Goal: Information Seeking & Learning: Learn about a topic

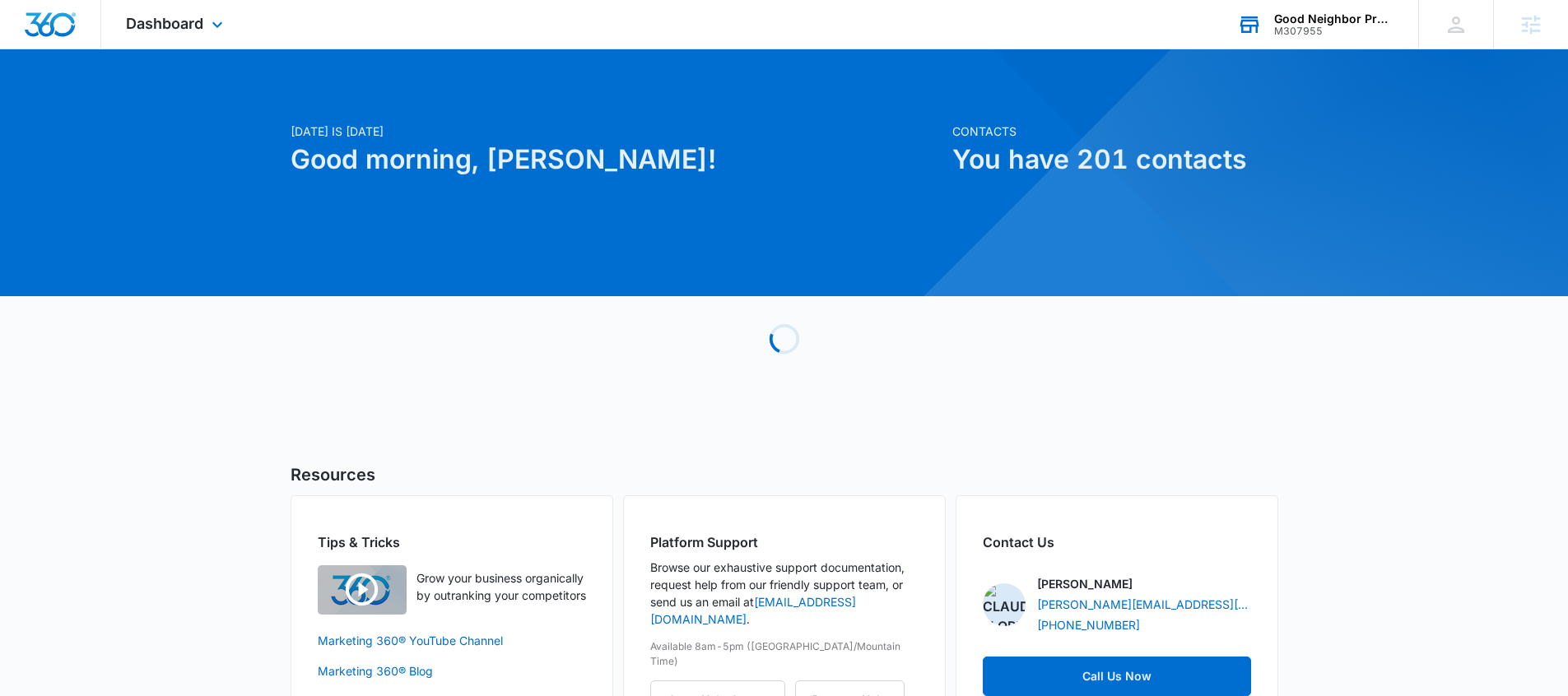
click at [1312, 32] on div "M307955" at bounding box center [1334, 31] width 121 height 12
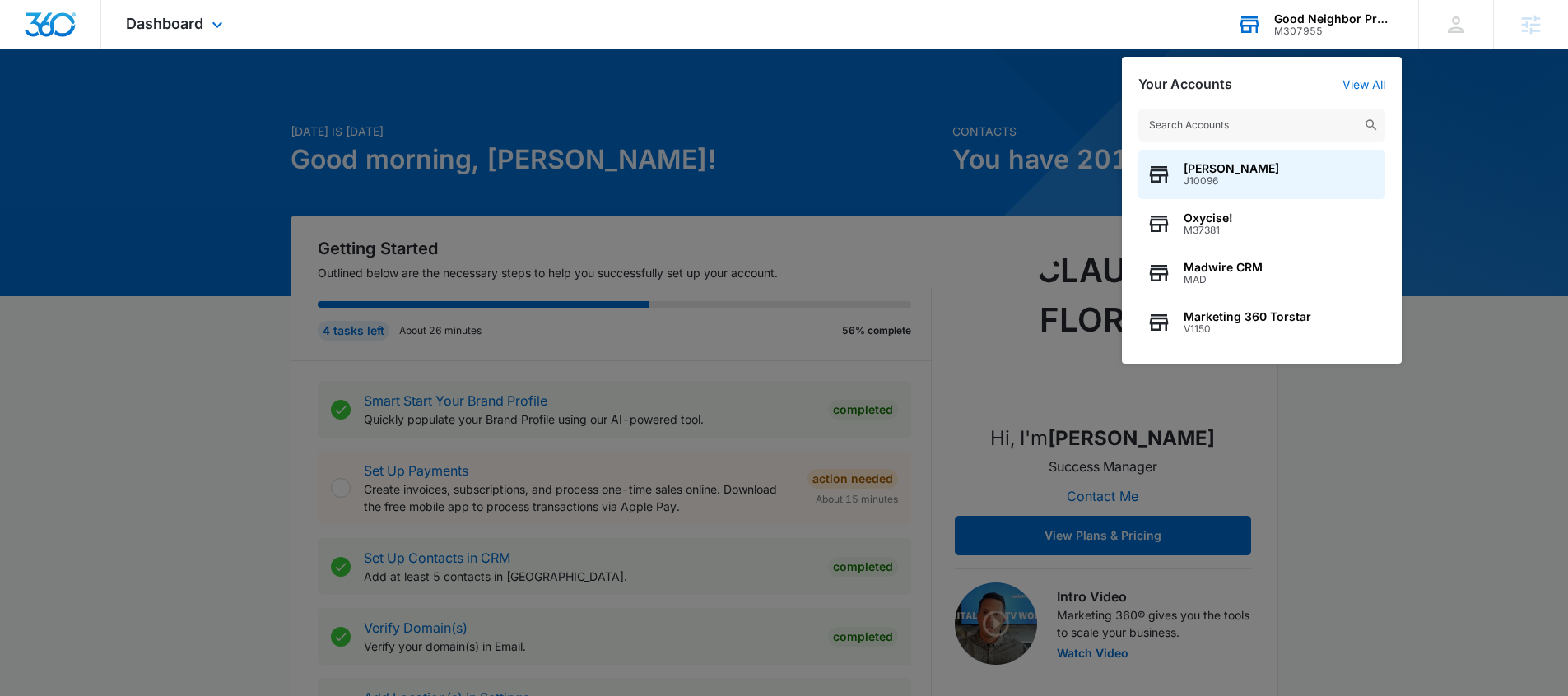
click at [1224, 126] on input "text" at bounding box center [1261, 125] width 247 height 33
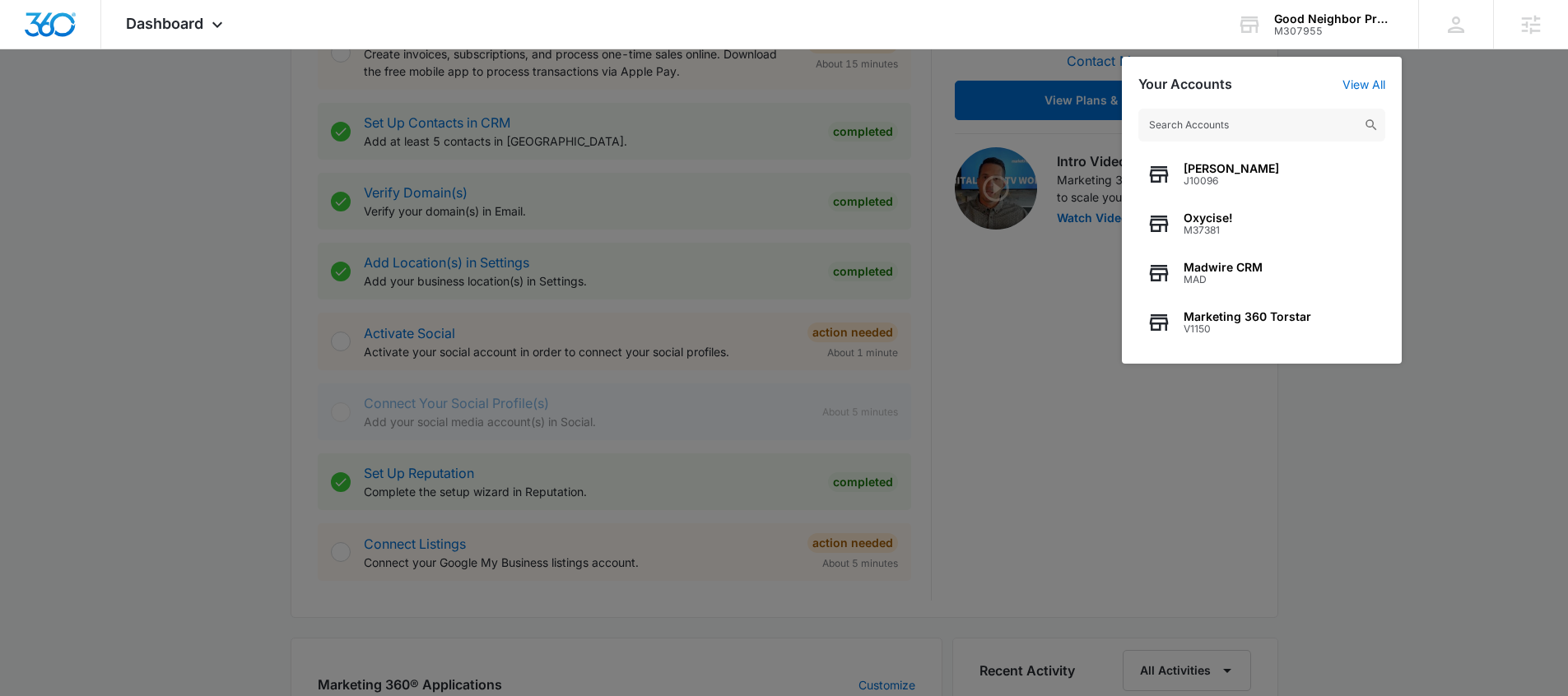
click at [1324, 588] on div at bounding box center [784, 348] width 1568 height 696
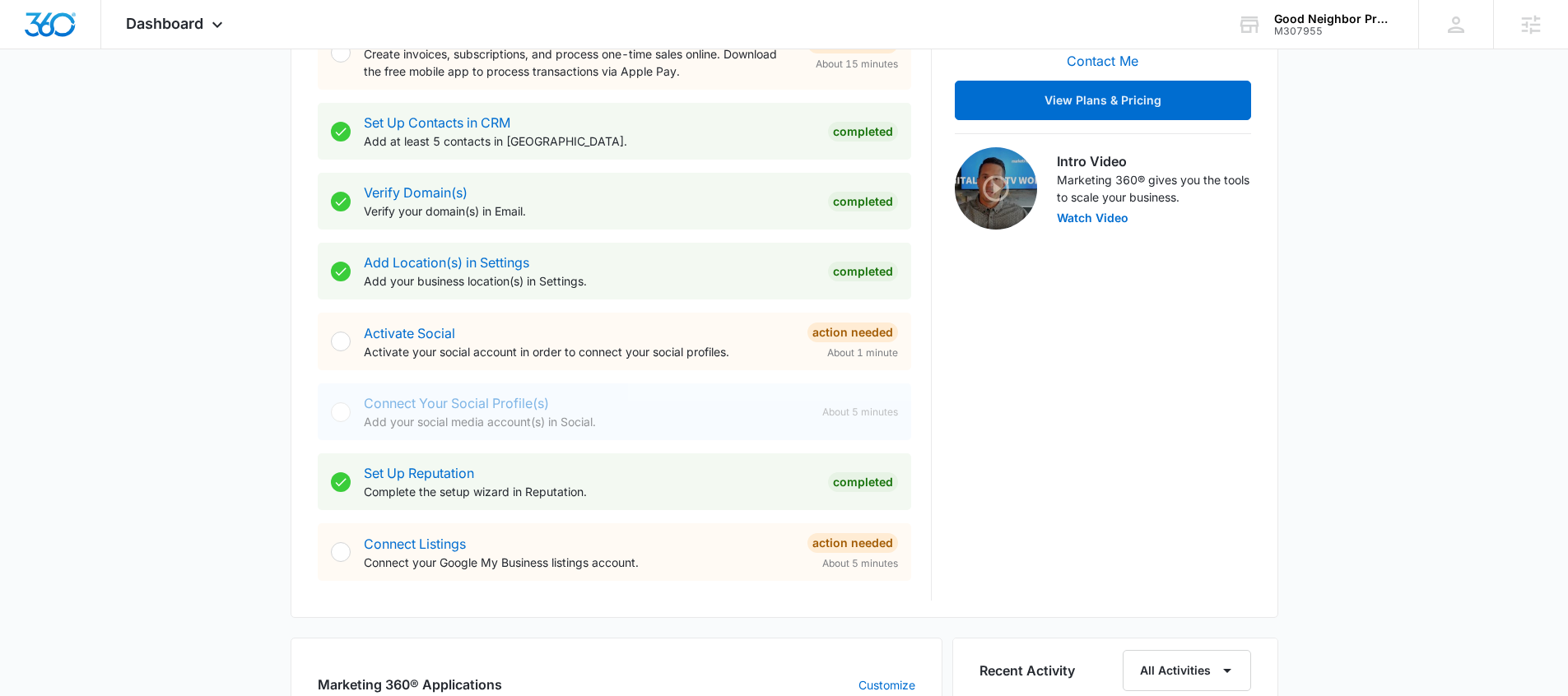
scroll to position [882, 0]
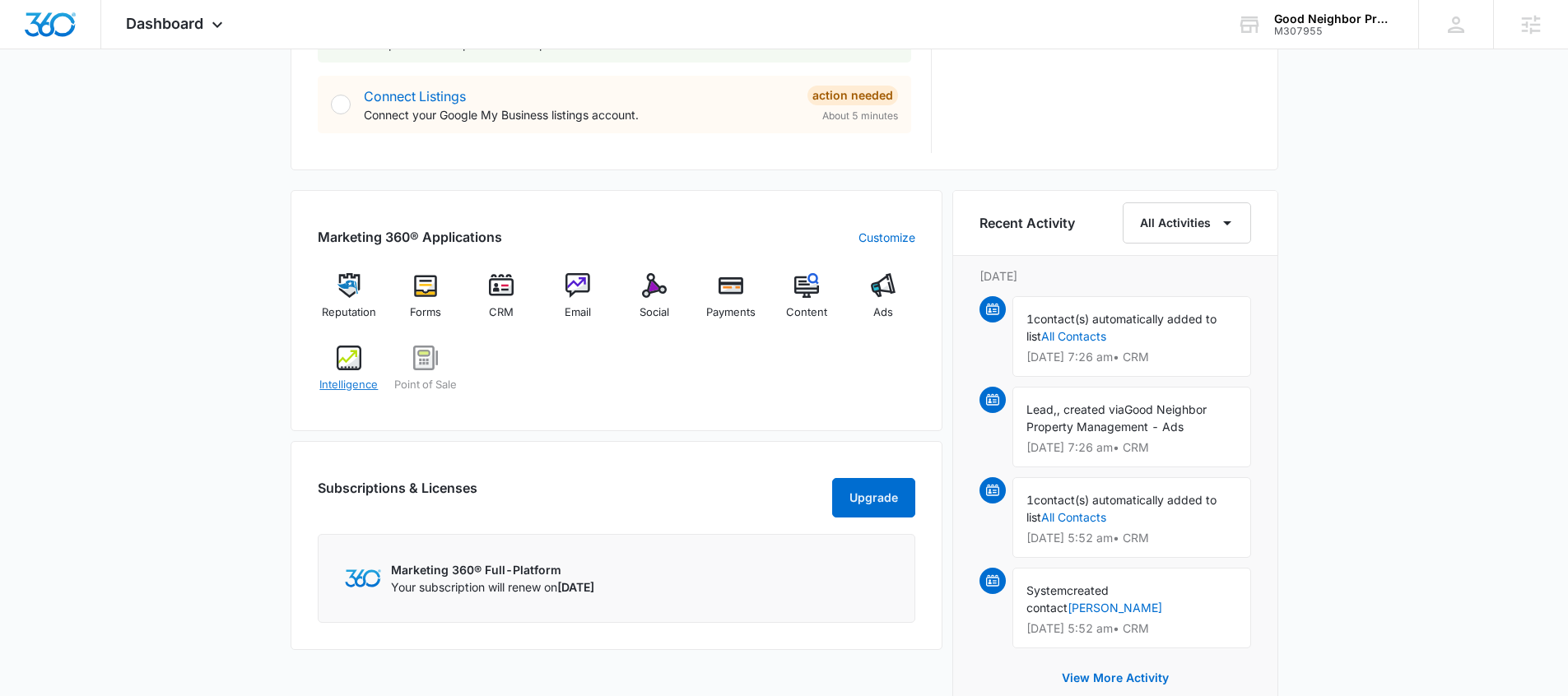
click at [345, 383] on span "Intelligence" at bounding box center [348, 385] width 58 height 17
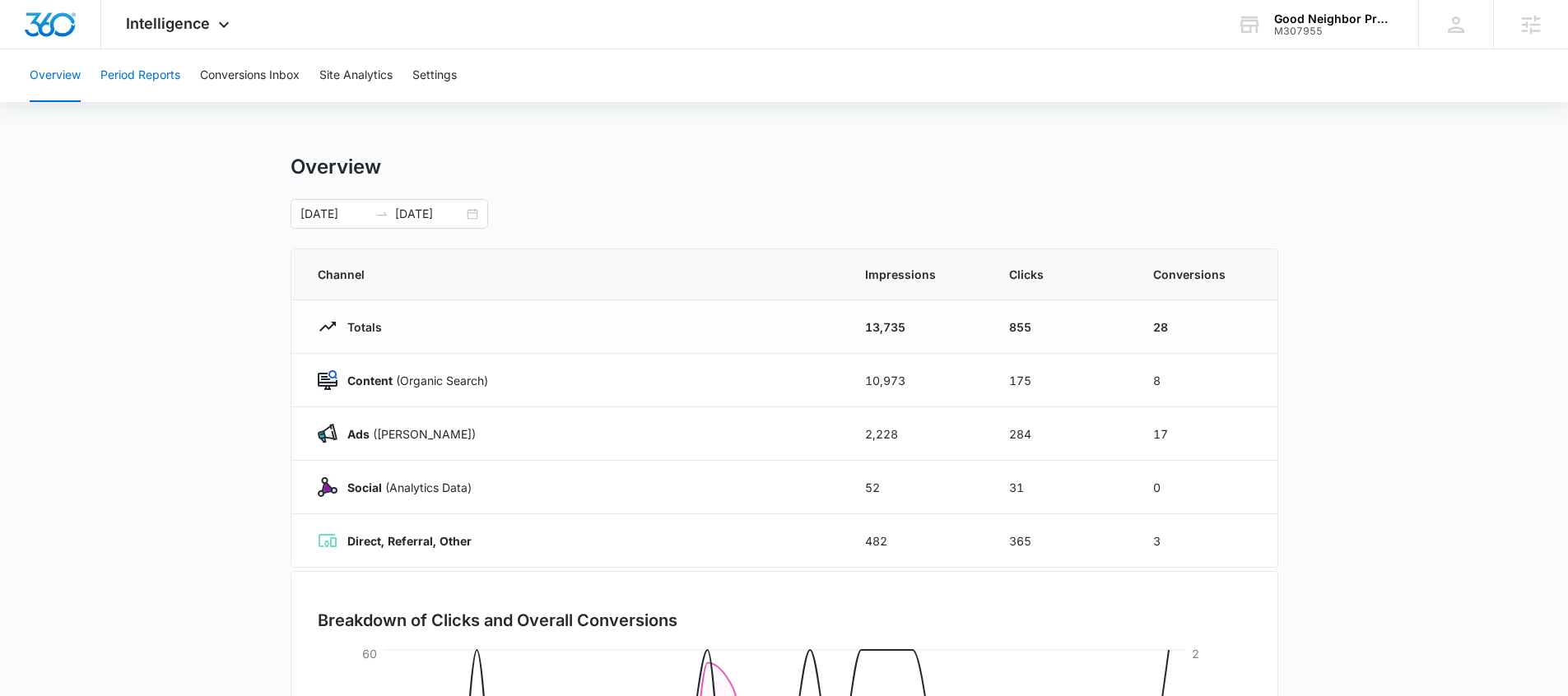
click at [159, 83] on button "Period Reports" at bounding box center [140, 76] width 80 height 52
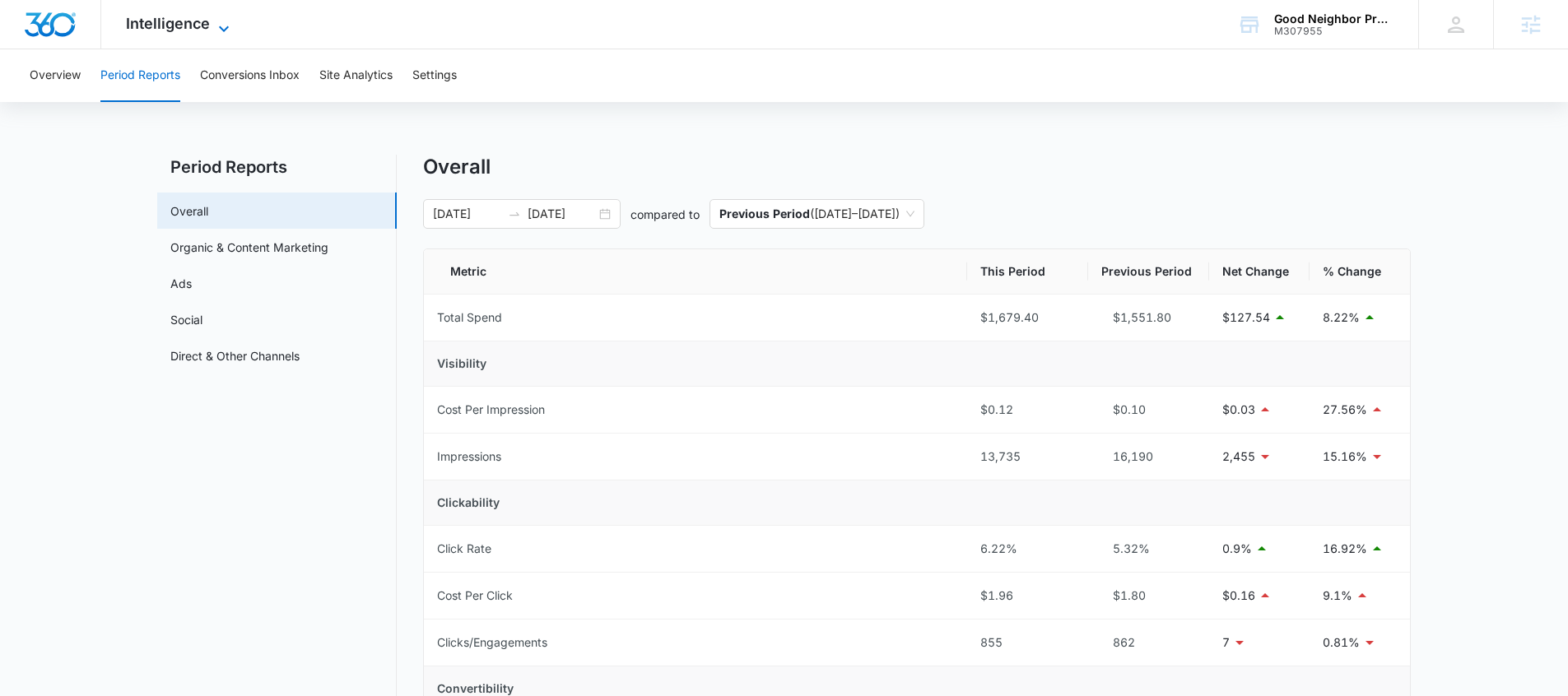
drag, startPoint x: 205, startPoint y: 22, endPoint x: 215, endPoint y: 35, distance: 16.4
click at [205, 22] on span "Intelligence" at bounding box center [168, 24] width 84 height 17
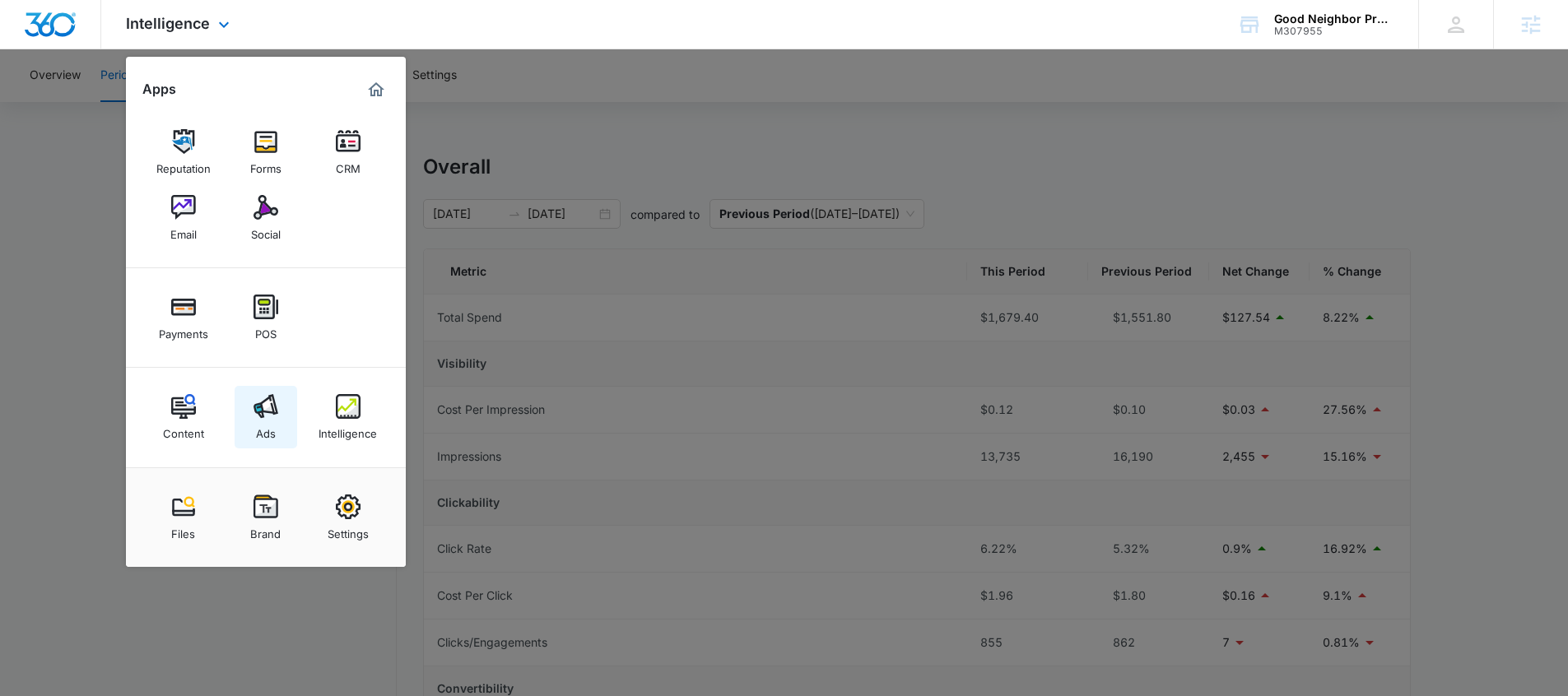
click at [272, 414] on img at bounding box center [266, 406] width 24 height 24
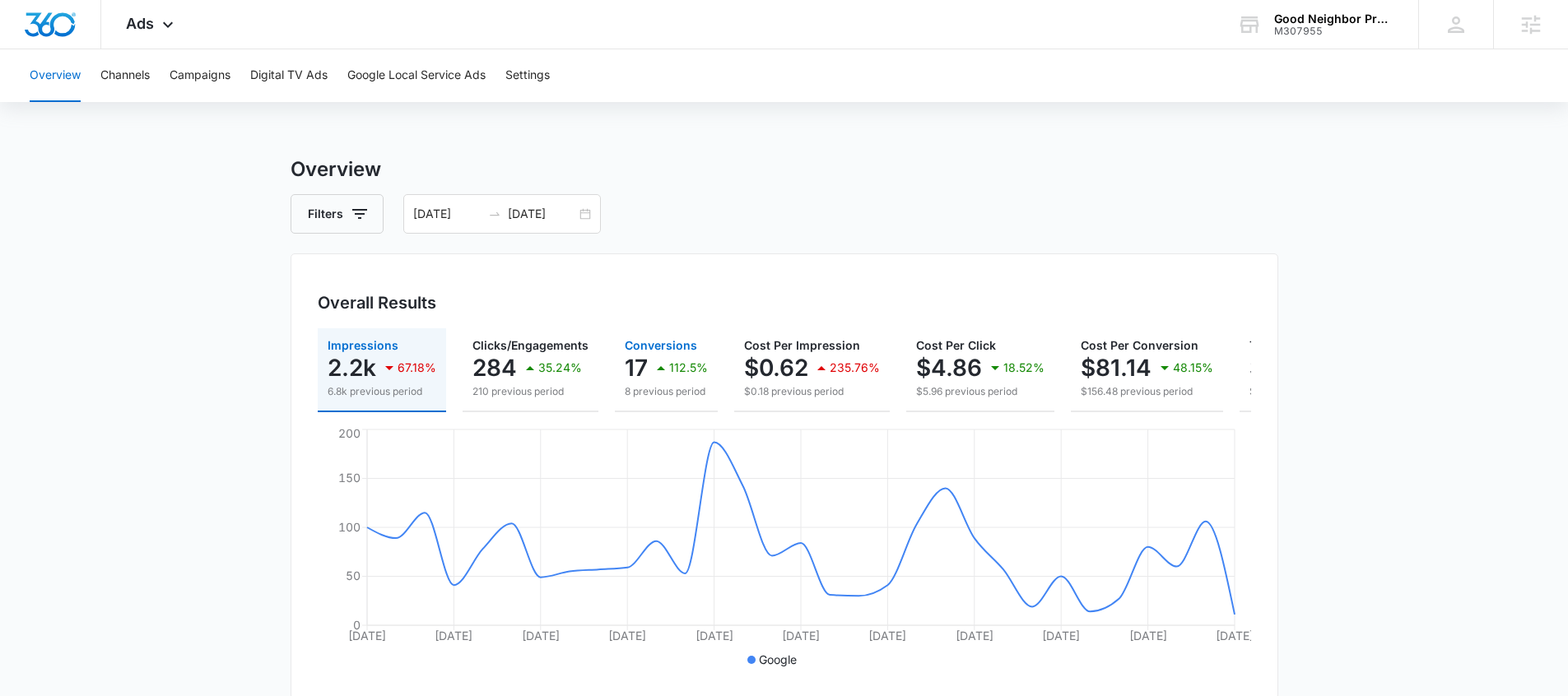
click at [689, 380] on div "112.5%" at bounding box center [679, 367] width 56 height 33
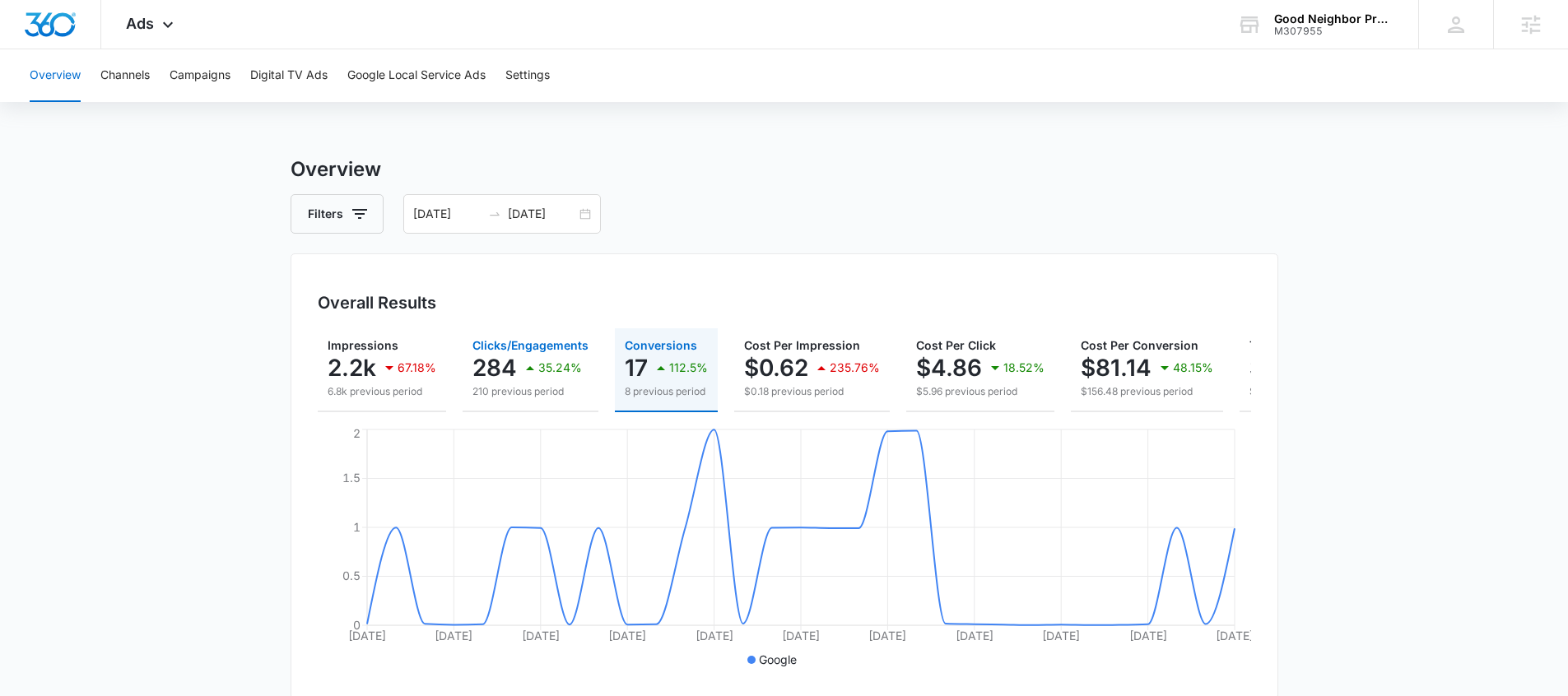
click at [539, 384] on p "210 previous period" at bounding box center [530, 392] width 116 height 15
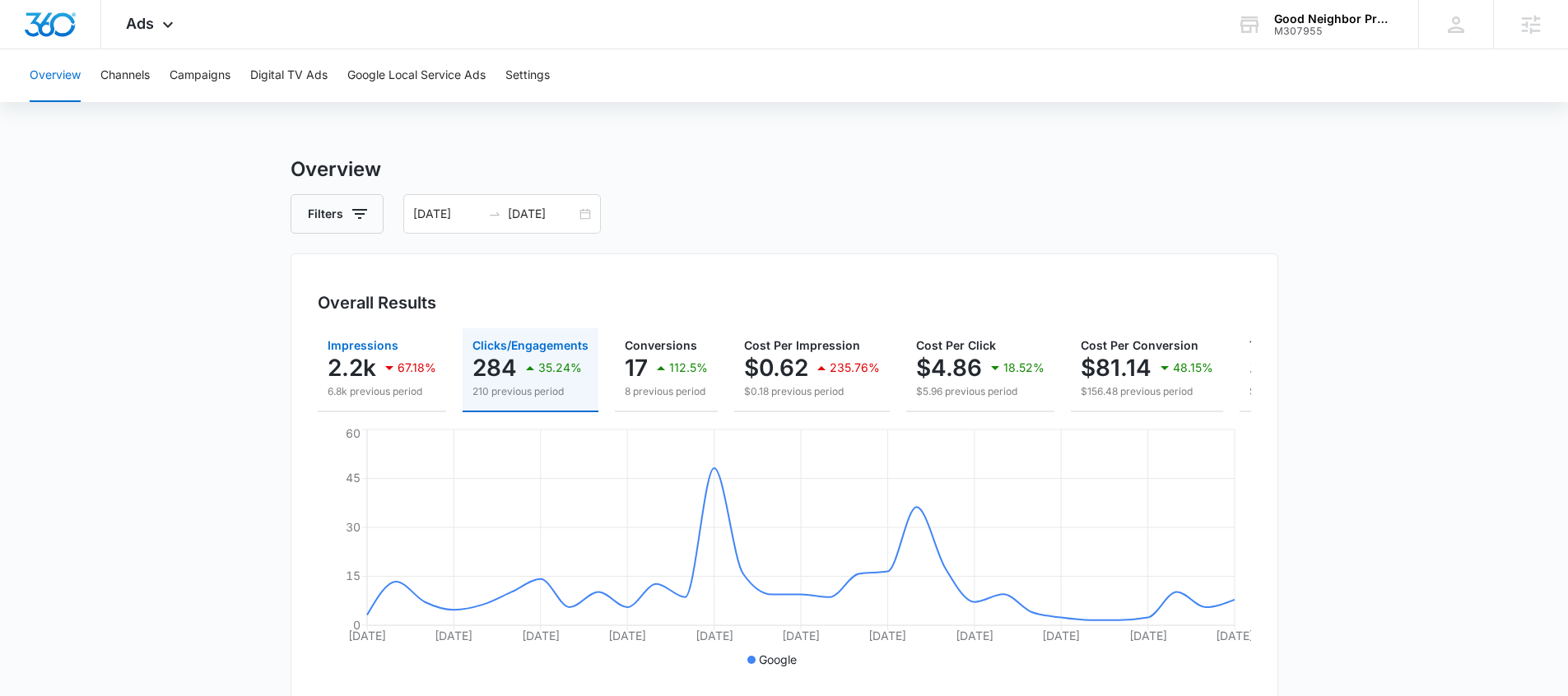
click at [408, 386] on p "6.8k previous period" at bounding box center [381, 392] width 109 height 15
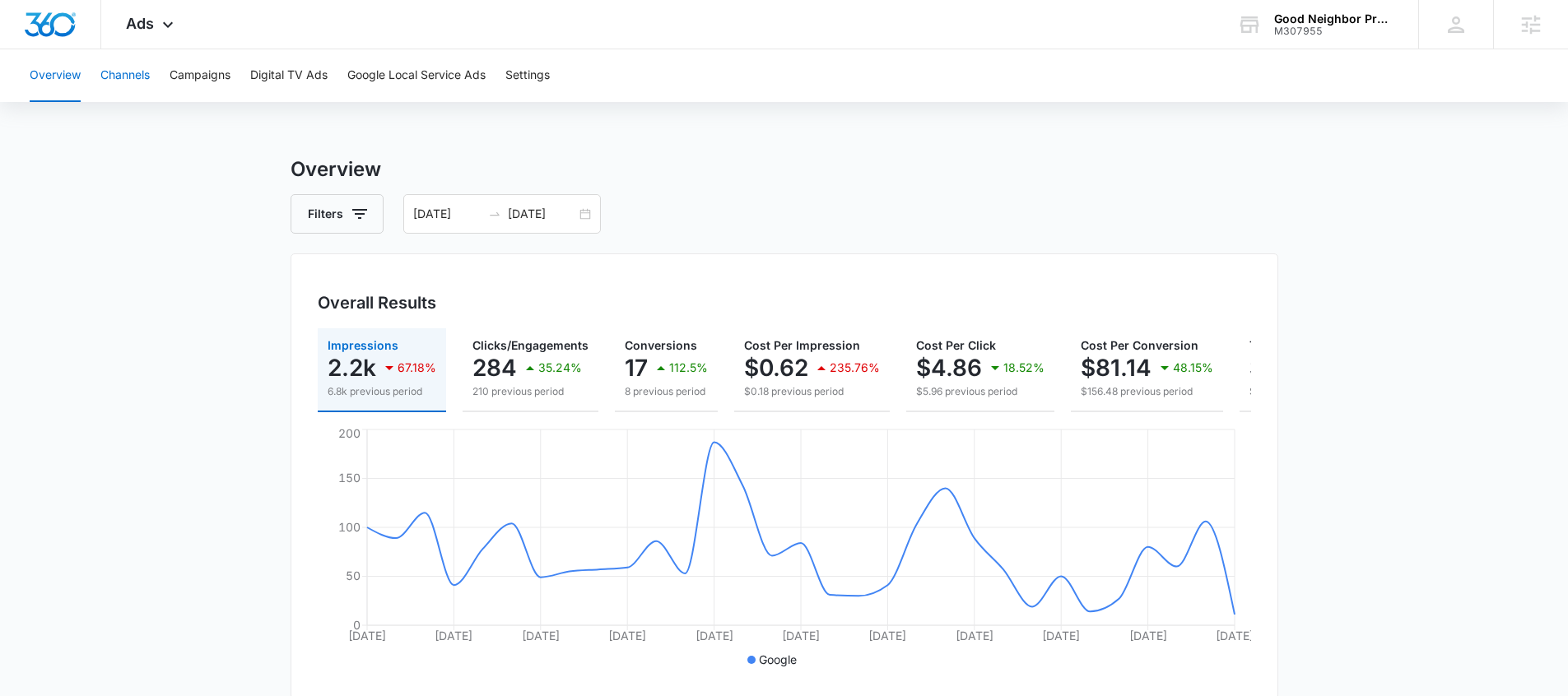
click at [143, 79] on button "Channels" at bounding box center [125, 76] width 50 height 52
click at [207, 84] on button "Campaigns" at bounding box center [200, 76] width 61 height 52
click at [141, 20] on span "Ads" at bounding box center [139, 24] width 28 height 17
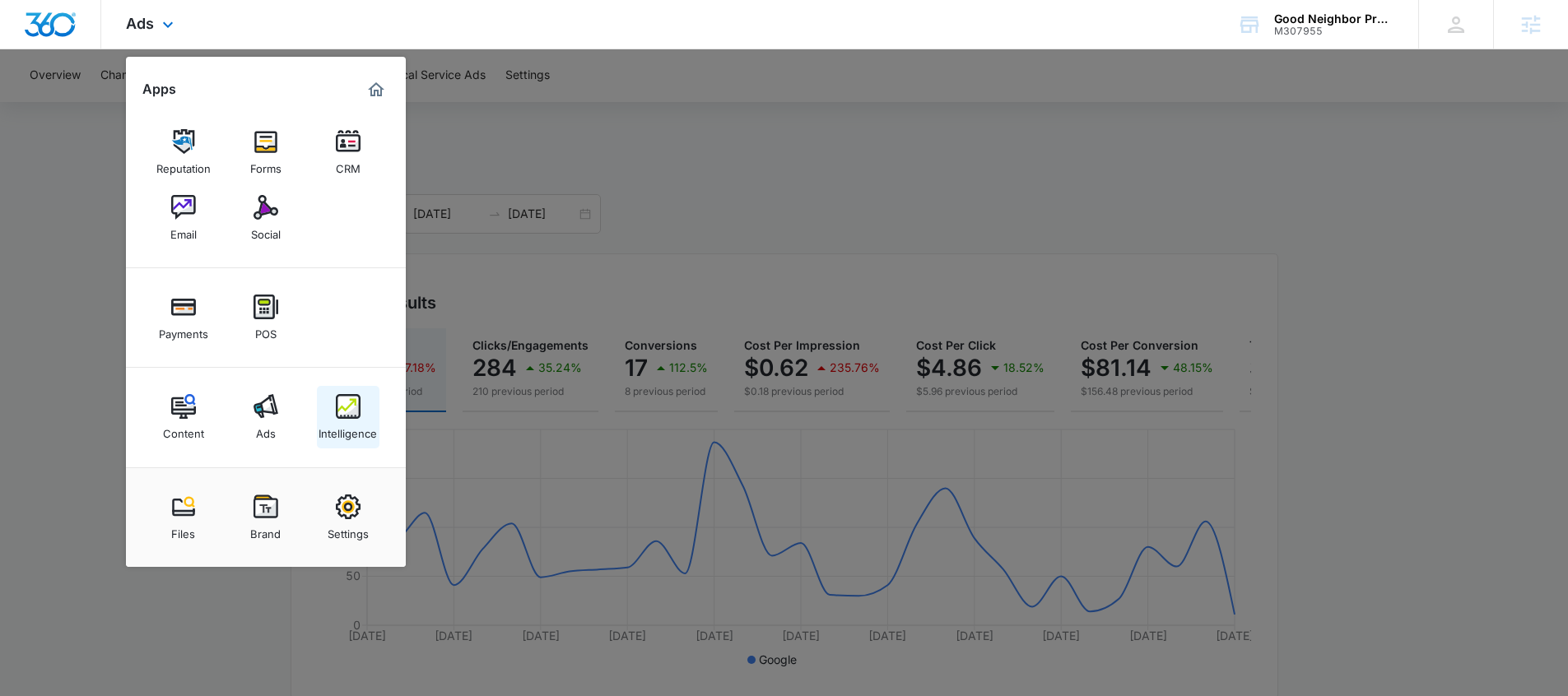
click at [353, 414] on img at bounding box center [347, 406] width 24 height 24
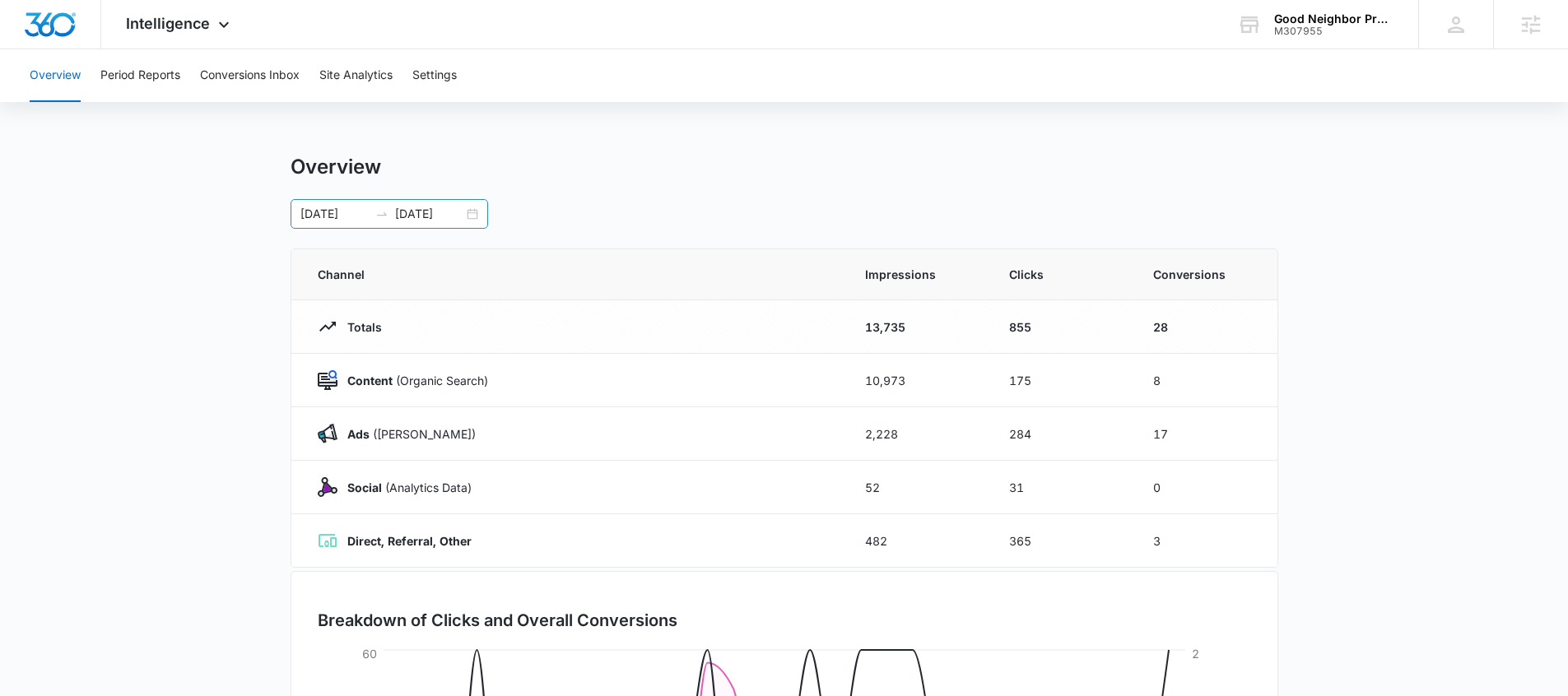
click at [472, 212] on div "08/05/2025 09/04/2025" at bounding box center [389, 213] width 197 height 29
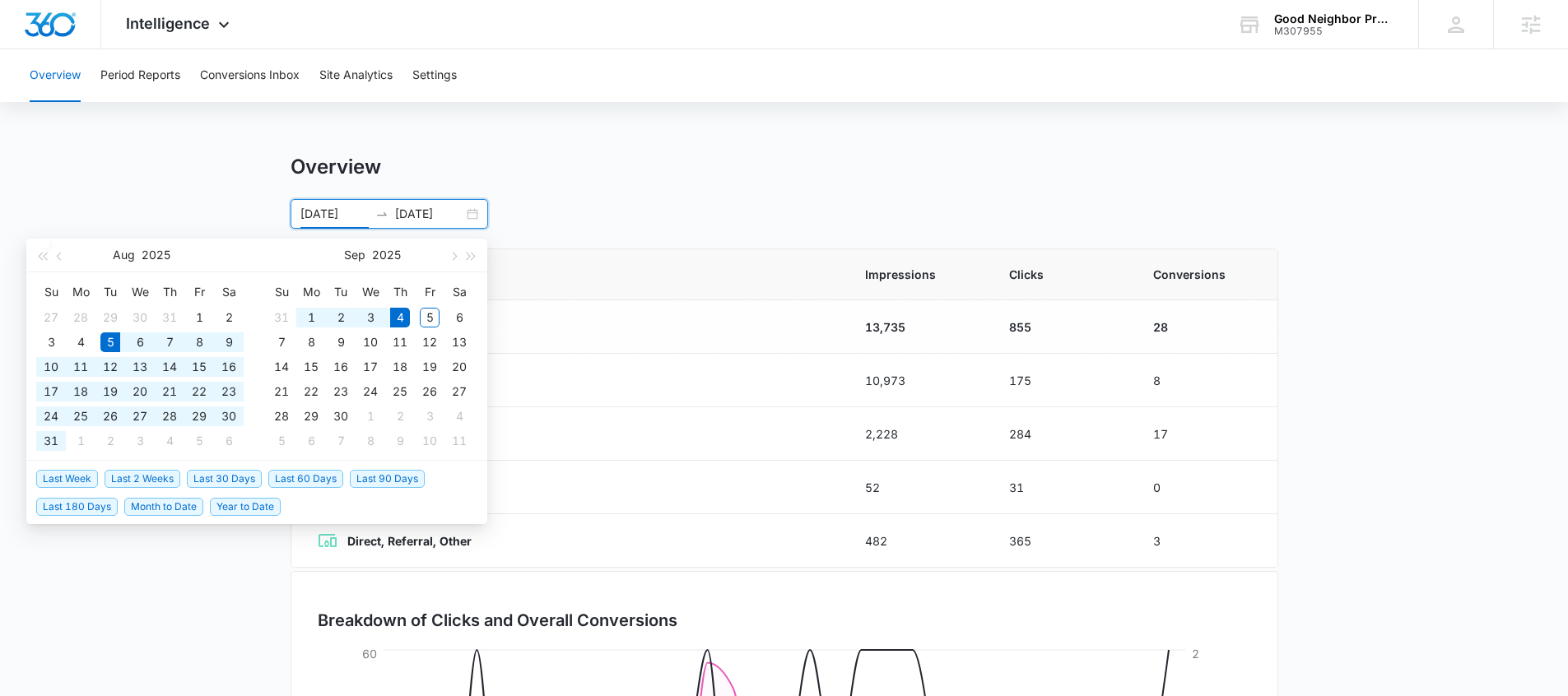
click at [472, 212] on div "08/05/2025 09/04/2025" at bounding box center [389, 213] width 197 height 29
click at [322, 477] on span "Last 60 Days" at bounding box center [305, 478] width 75 height 18
type input "07/06/2025"
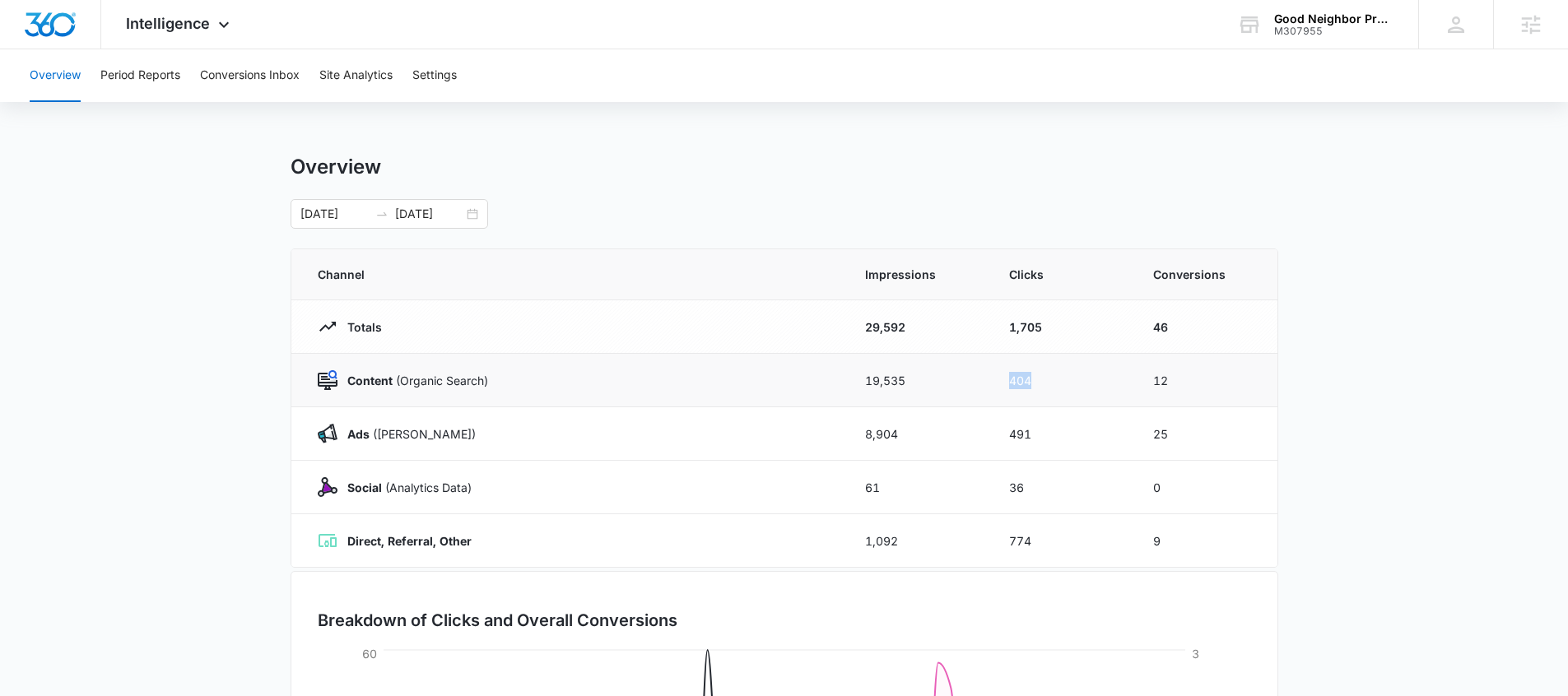
drag, startPoint x: 1018, startPoint y: 384, endPoint x: 1109, endPoint y: 384, distance: 91.0
click at [1106, 383] on td "404" at bounding box center [1061, 380] width 144 height 53
drag, startPoint x: 504, startPoint y: 380, endPoint x: 345, endPoint y: 385, distance: 159.1
click at [344, 386] on div "Content (Organic Search)" at bounding box center [572, 379] width 507 height 19
drag, startPoint x: 915, startPoint y: 379, endPoint x: 876, endPoint y: 377, distance: 39.1
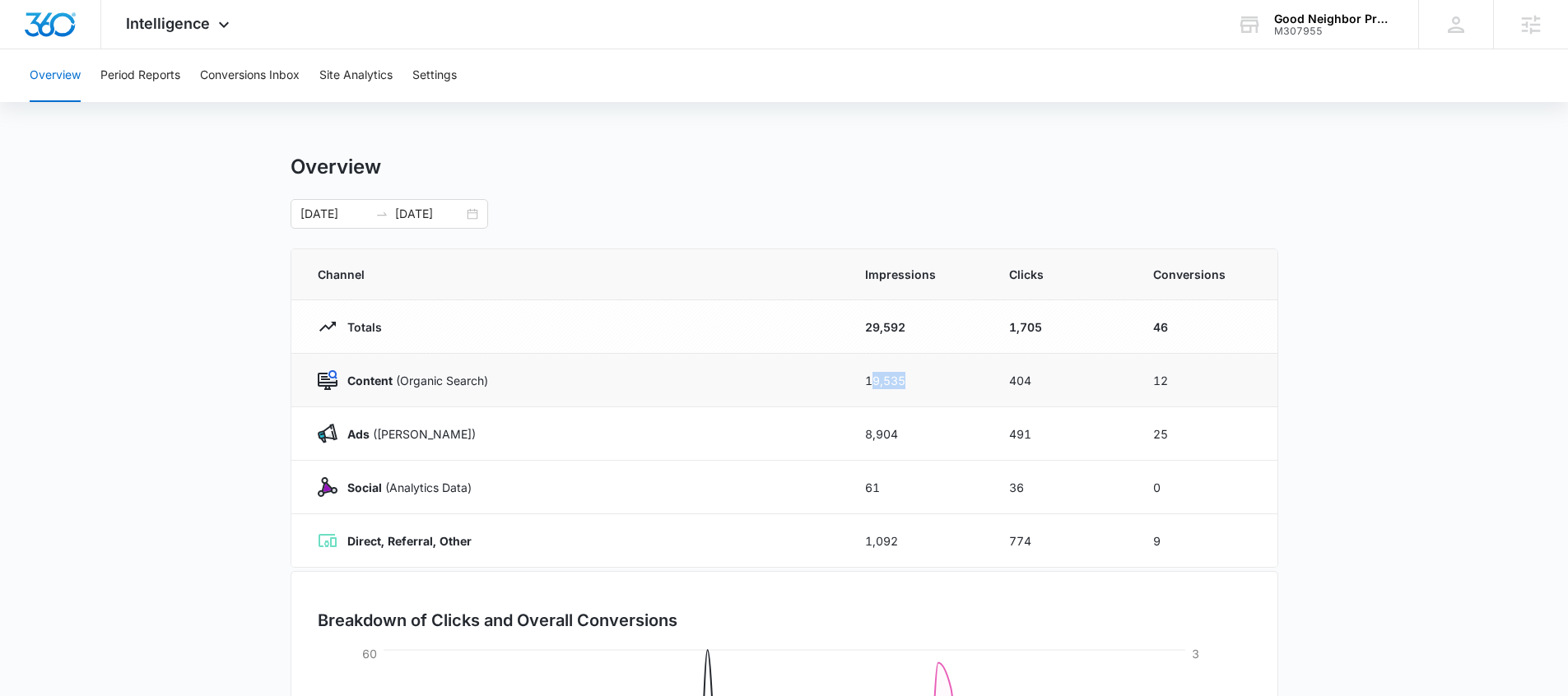
click at [869, 380] on td "19,535" at bounding box center [916, 380] width 144 height 53
drag, startPoint x: 984, startPoint y: 381, endPoint x: 1033, endPoint y: 380, distance: 49.0
click at [1033, 381] on tr "Content (Organic Search) 19,535 404 12" at bounding box center [784, 380] width 985 height 53
drag, startPoint x: 1148, startPoint y: 384, endPoint x: 1183, endPoint y: 385, distance: 35.0
click at [1183, 385] on td "12" at bounding box center [1205, 380] width 144 height 53
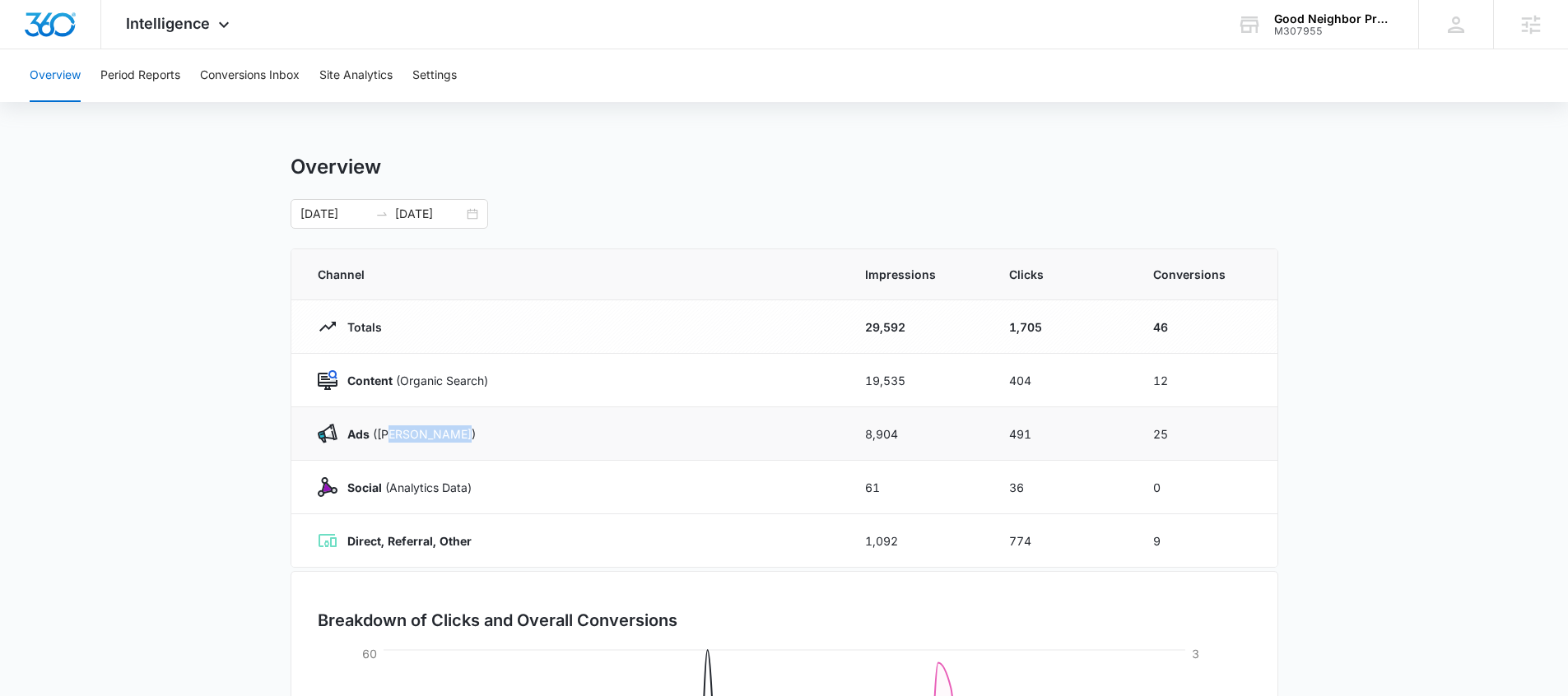
drag, startPoint x: 475, startPoint y: 434, endPoint x: 565, endPoint y: 447, distance: 90.9
click at [391, 439] on div "Ads (Ad Campaigns)" at bounding box center [572, 433] width 507 height 19
drag, startPoint x: 1182, startPoint y: 436, endPoint x: 1152, endPoint y: 436, distance: 30.0
click at [1146, 436] on td "25" at bounding box center [1205, 433] width 144 height 53
click at [1195, 438] on td "25" at bounding box center [1205, 433] width 144 height 53
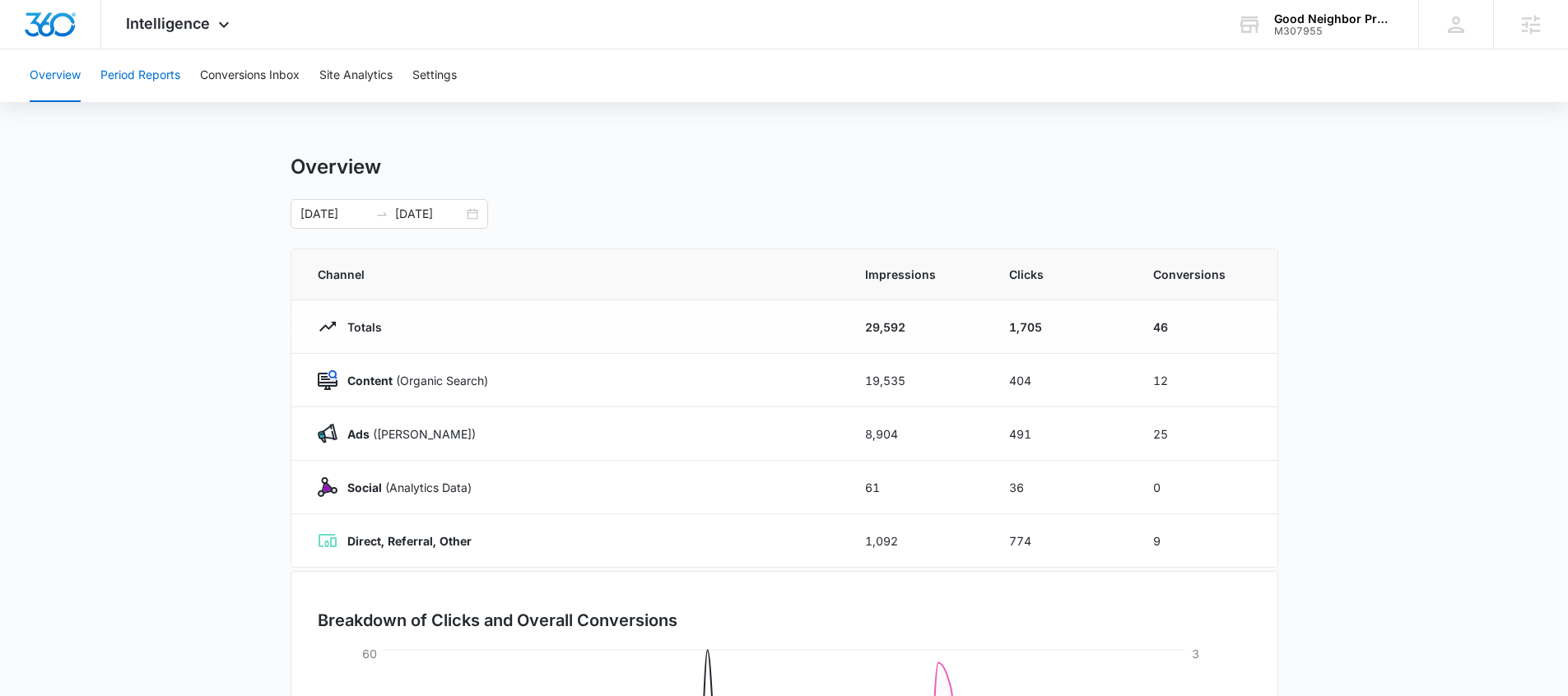
click at [158, 73] on button "Period Reports" at bounding box center [140, 76] width 80 height 52
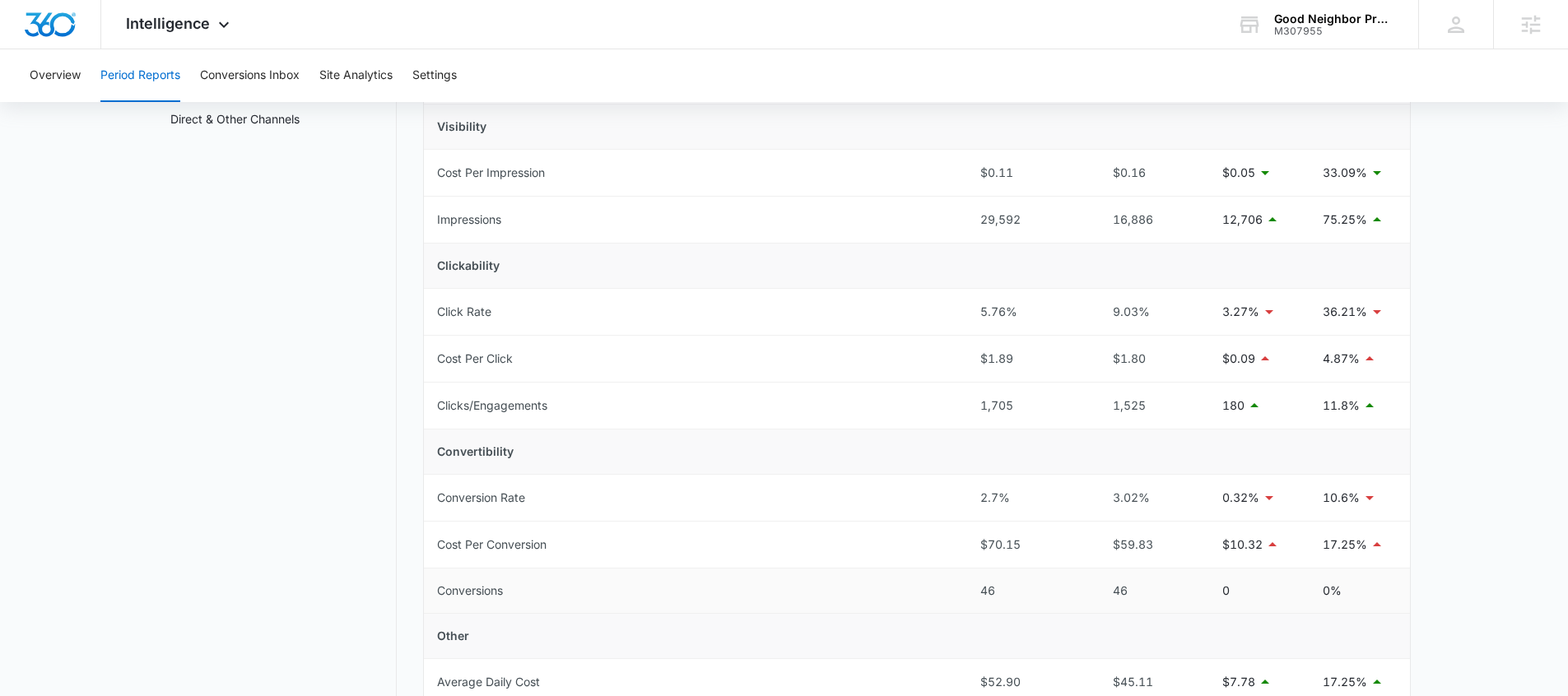
scroll to position [239, 0]
drag, startPoint x: 1001, startPoint y: 588, endPoint x: 964, endPoint y: 587, distance: 37.0
click at [964, 587] on tr "Conversions 46 46 0 0%" at bounding box center [916, 589] width 985 height 46
click at [1040, 595] on div "46" at bounding box center [1028, 587] width 94 height 18
drag, startPoint x: 1030, startPoint y: 544, endPoint x: 963, endPoint y: 543, distance: 67.0
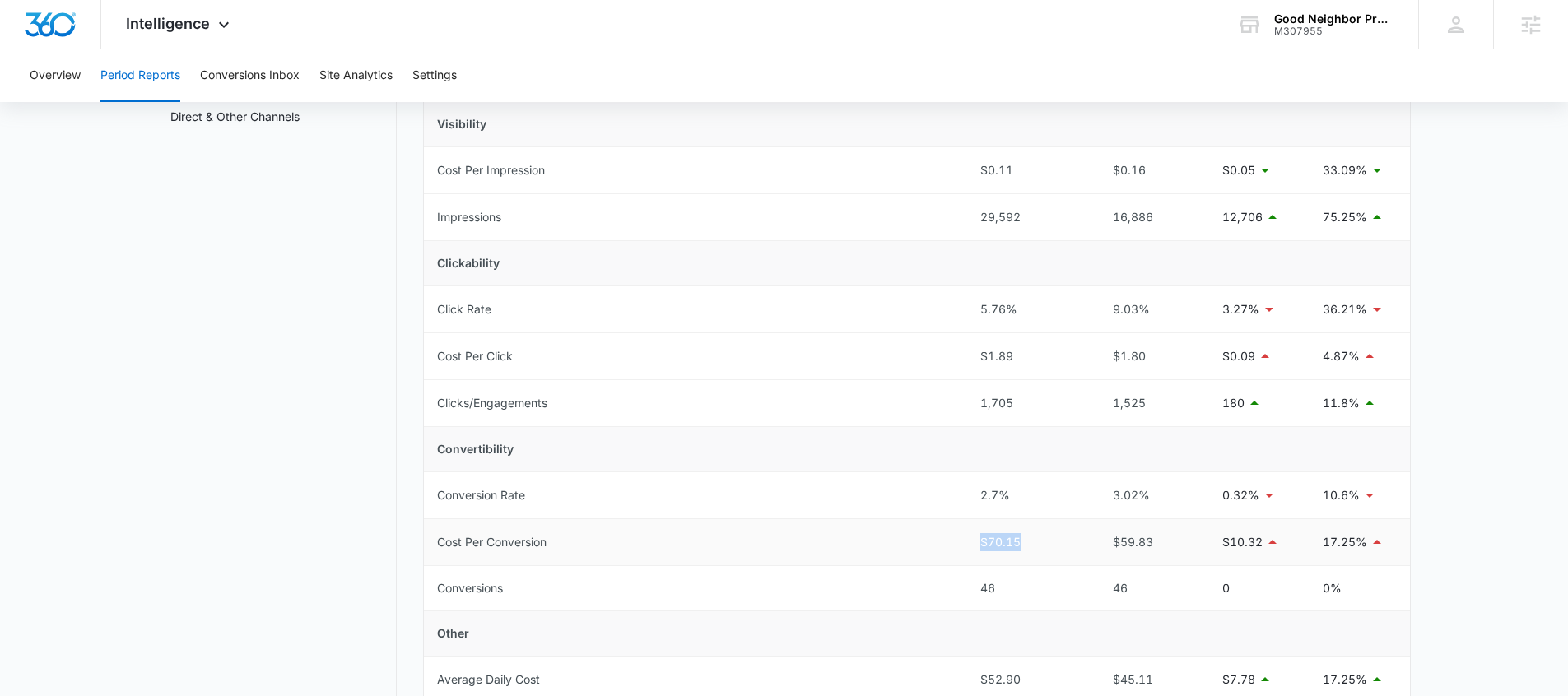
click at [964, 544] on tr "Cost Per Conversion $70.15 $59.83 $10.32 17.25%" at bounding box center [916, 543] width 985 height 47
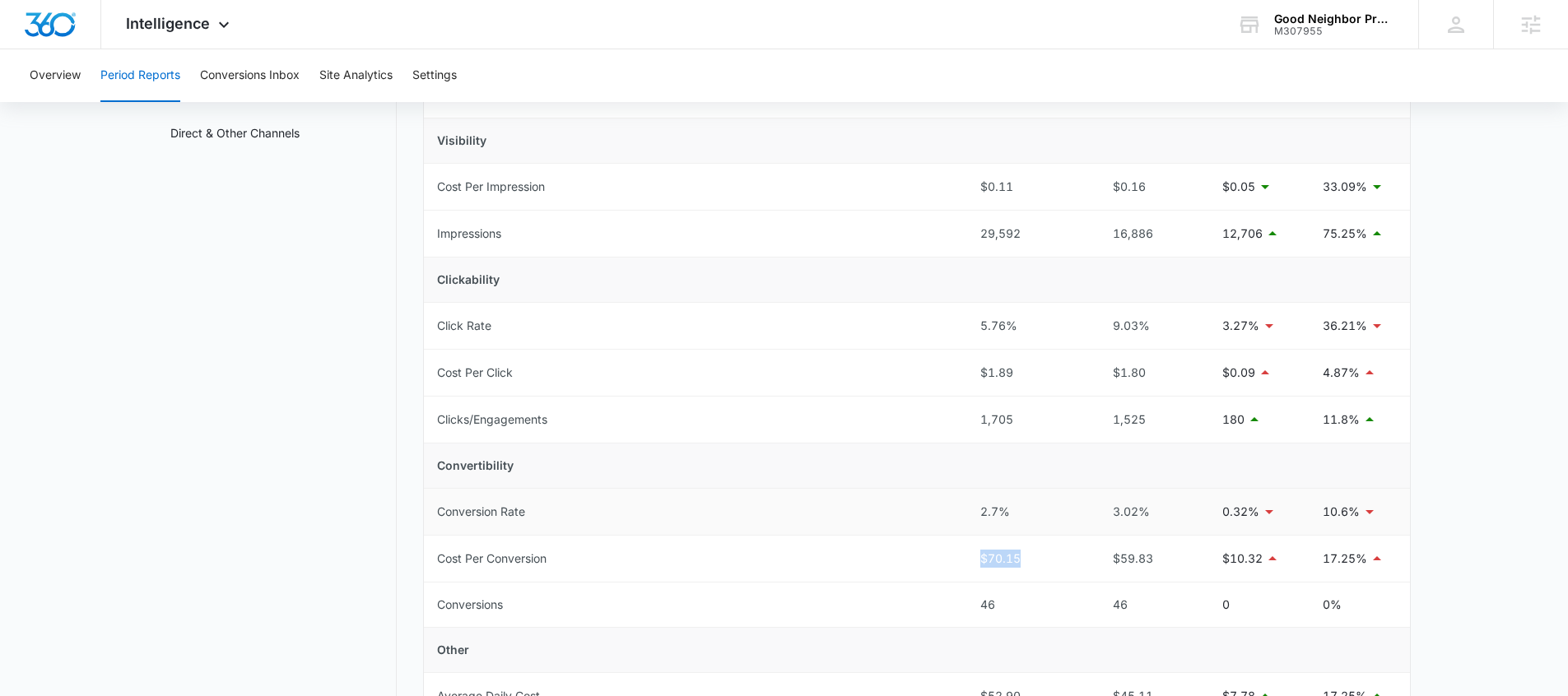
scroll to position [222, 0]
drag, startPoint x: 1020, startPoint y: 422, endPoint x: 950, endPoint y: 430, distance: 70.5
click at [948, 430] on tr "Clicks/Engagements 1,705 1,525 180 11.8%" at bounding box center [916, 420] width 985 height 47
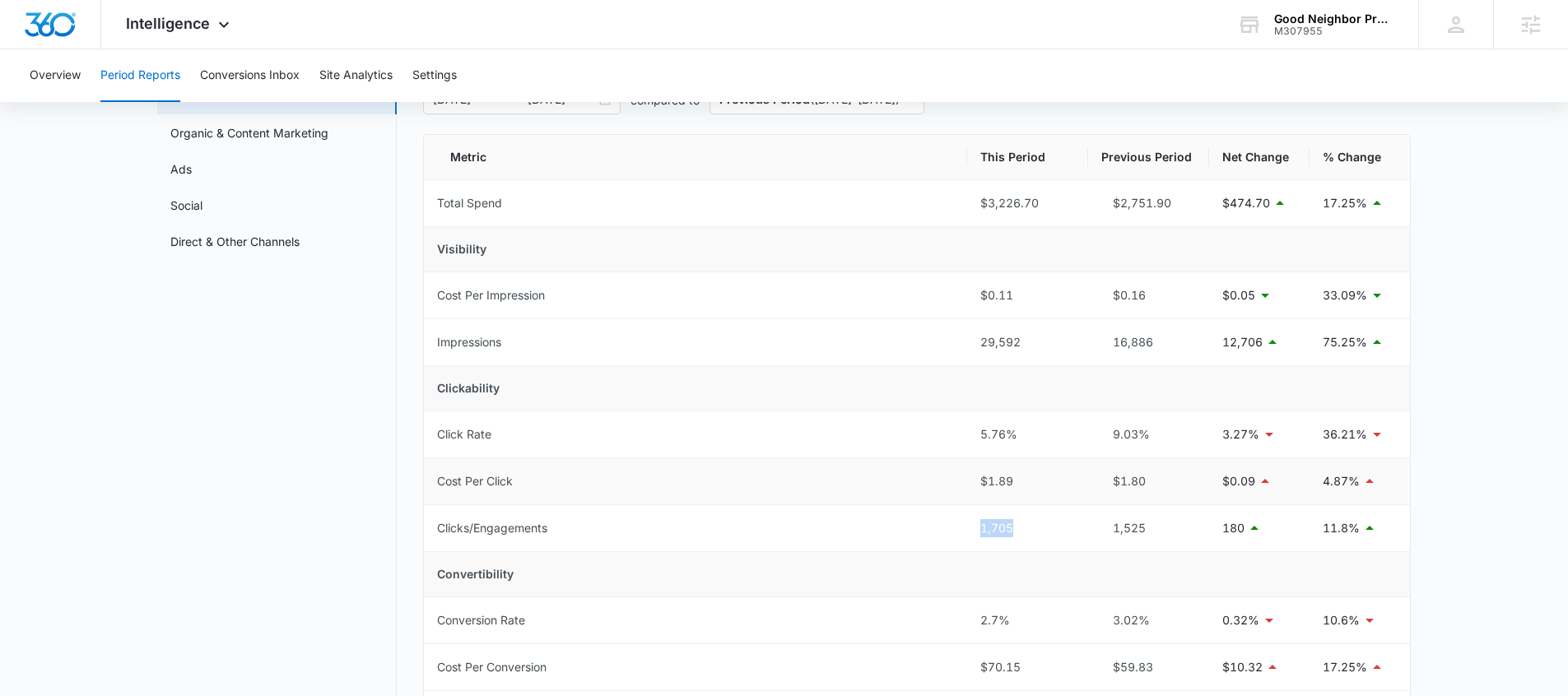
scroll to position [108, 0]
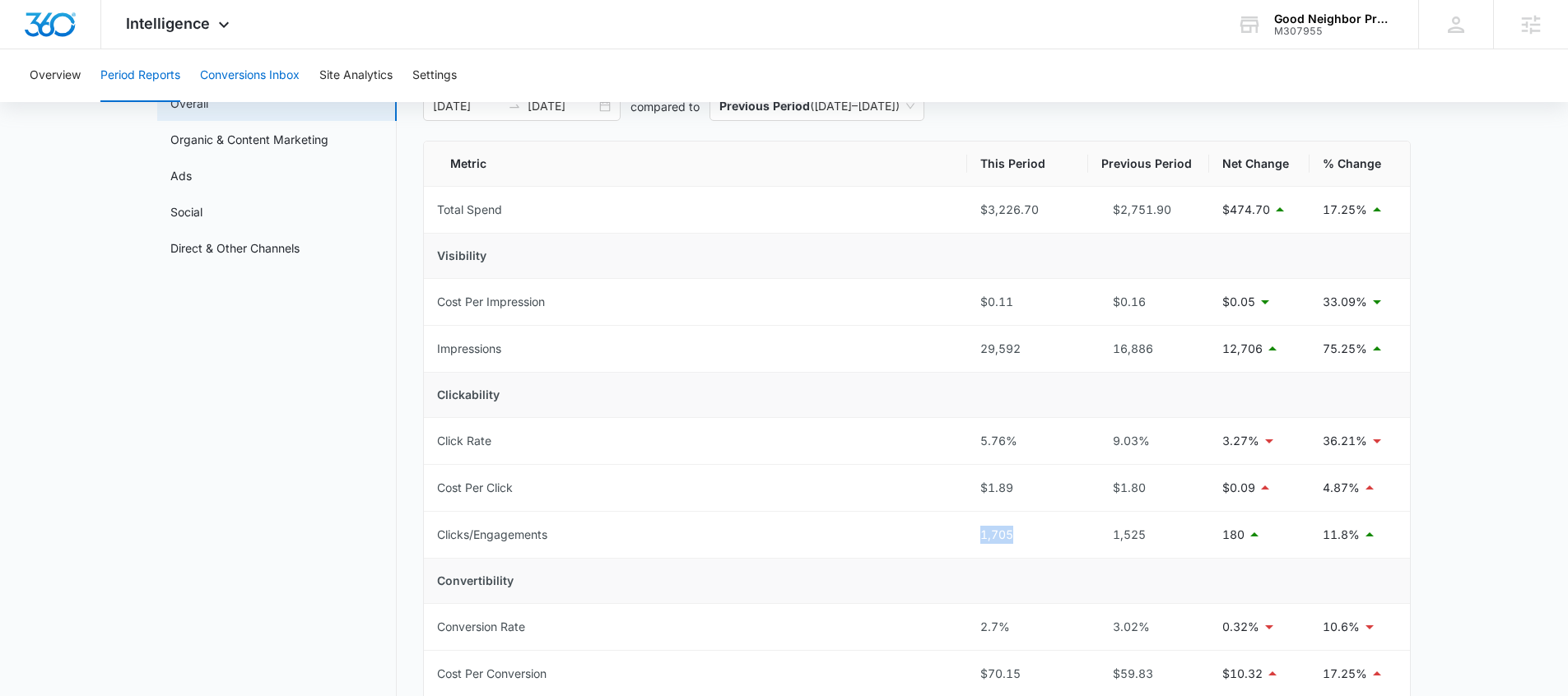
click at [280, 78] on button "Conversions Inbox" at bounding box center [250, 76] width 99 height 52
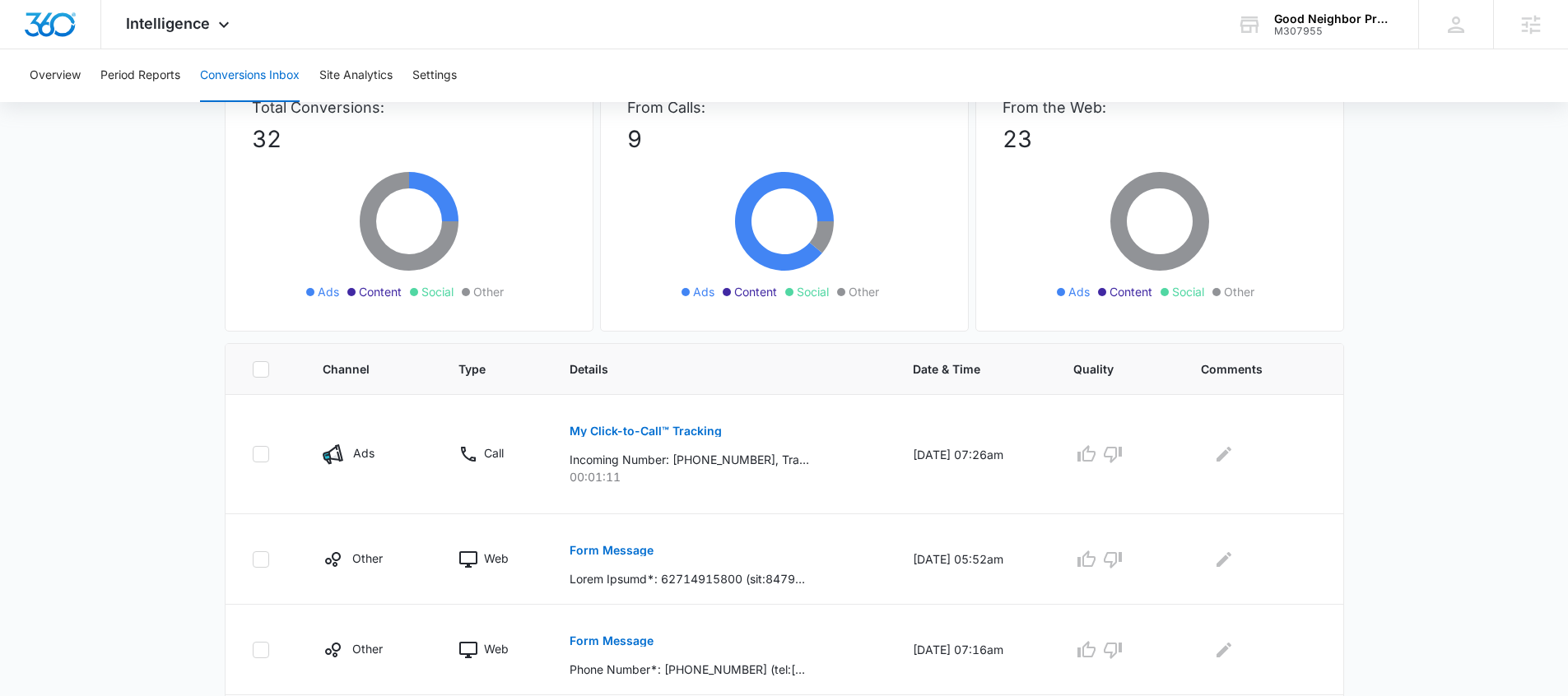
scroll to position [51, 0]
